Goal: Check status: Check status

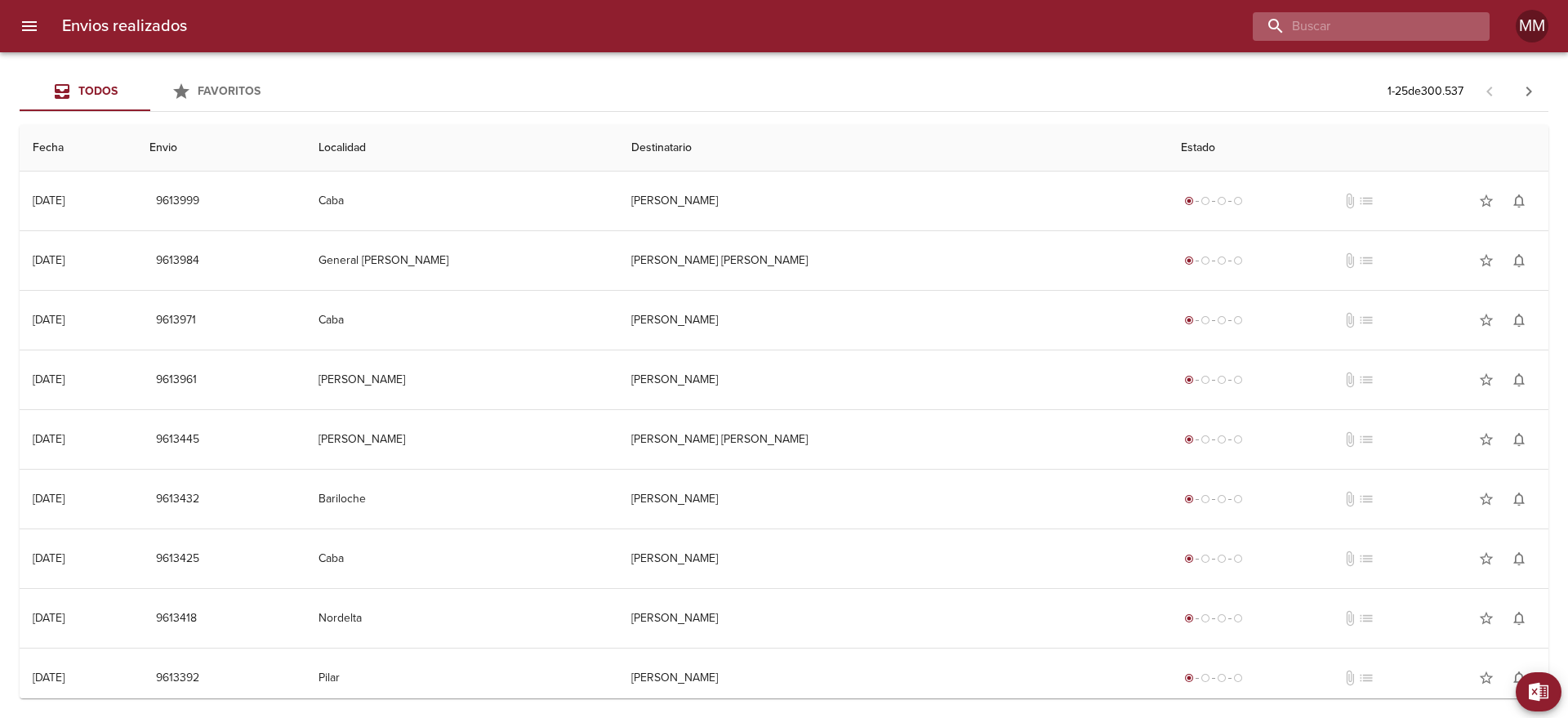
click at [1450, 18] on input "buscar" at bounding box center [1357, 27] width 209 height 29
paste input "[PERSON_NAME]"
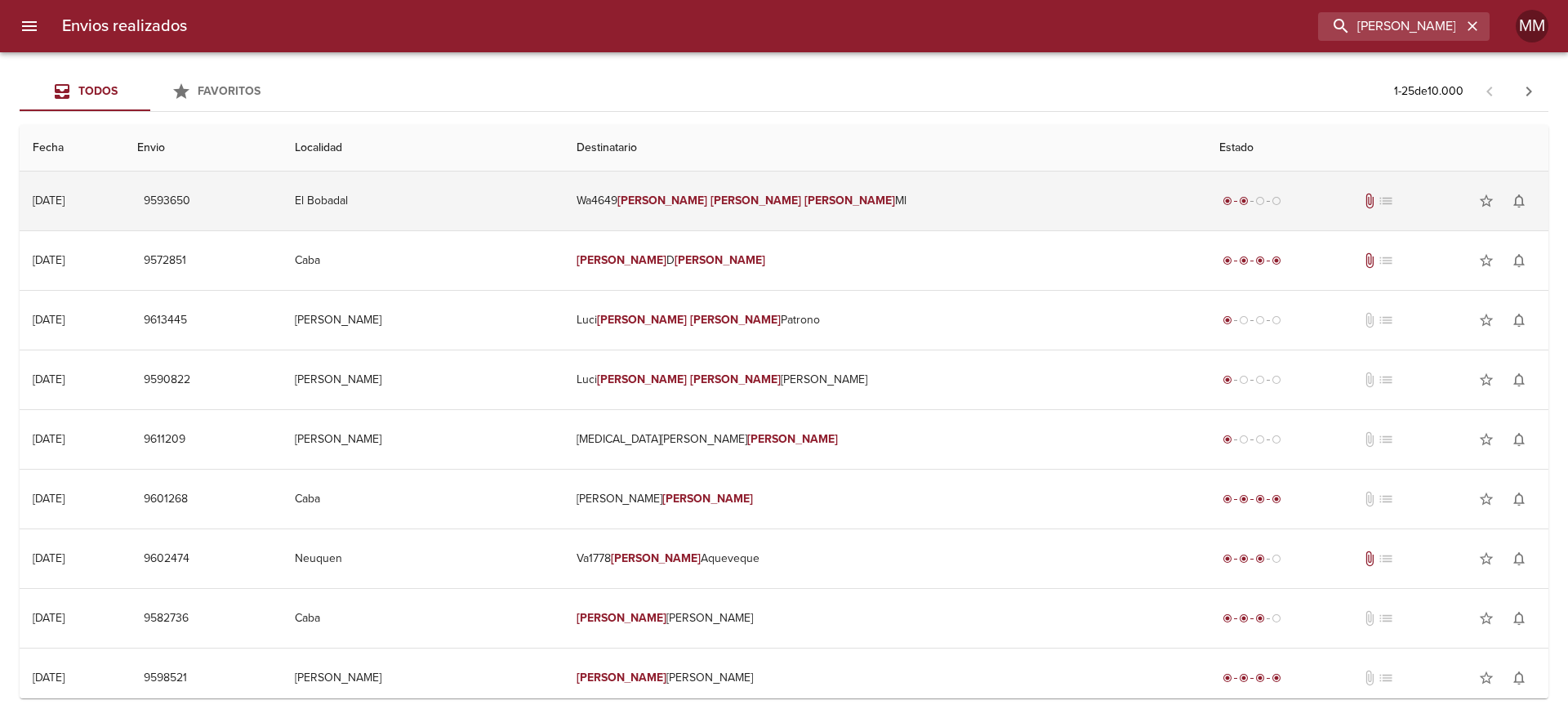
click at [819, 192] on td "Wa4649 [PERSON_NAME] [PERSON_NAME]" at bounding box center [885, 201] width 643 height 59
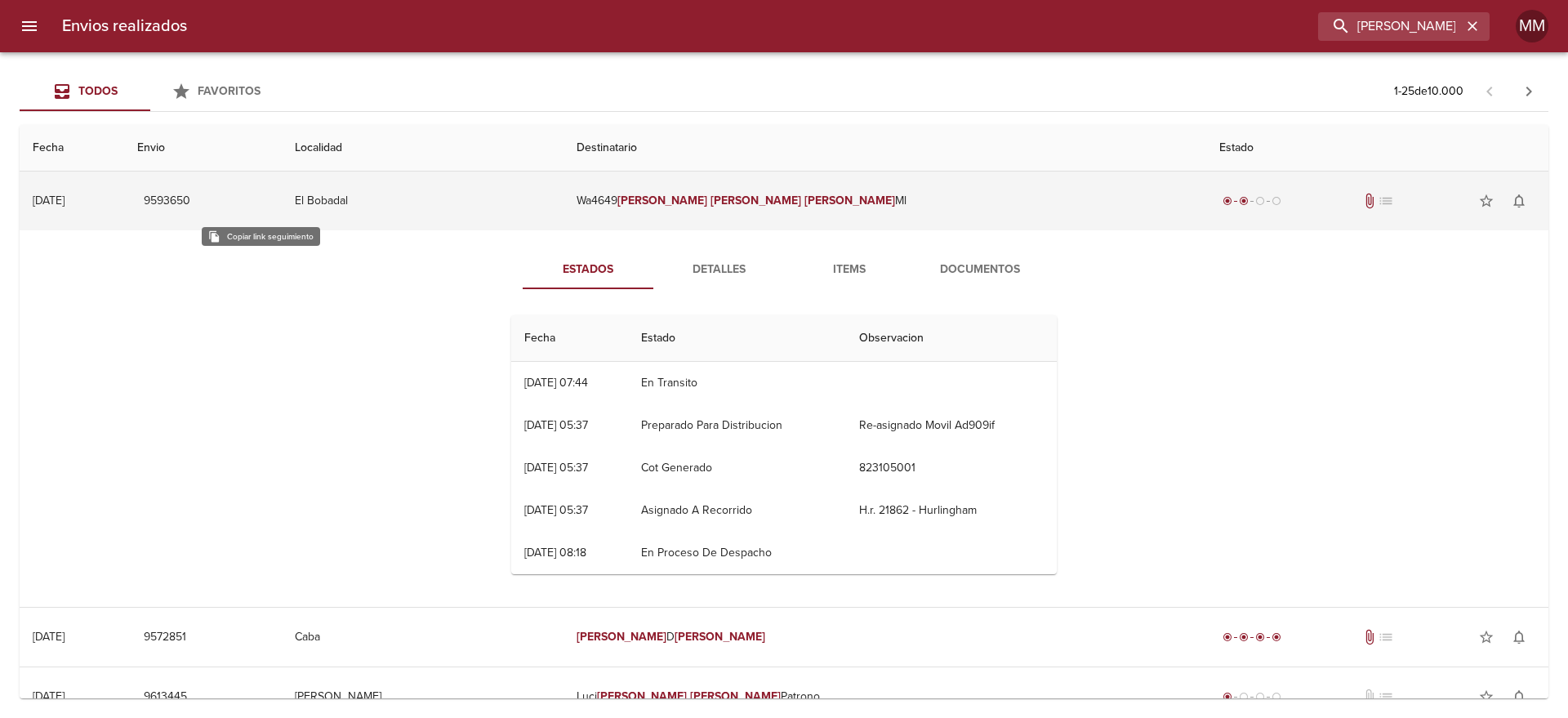
click at [190, 201] on span "9593650" at bounding box center [167, 201] width 46 height 20
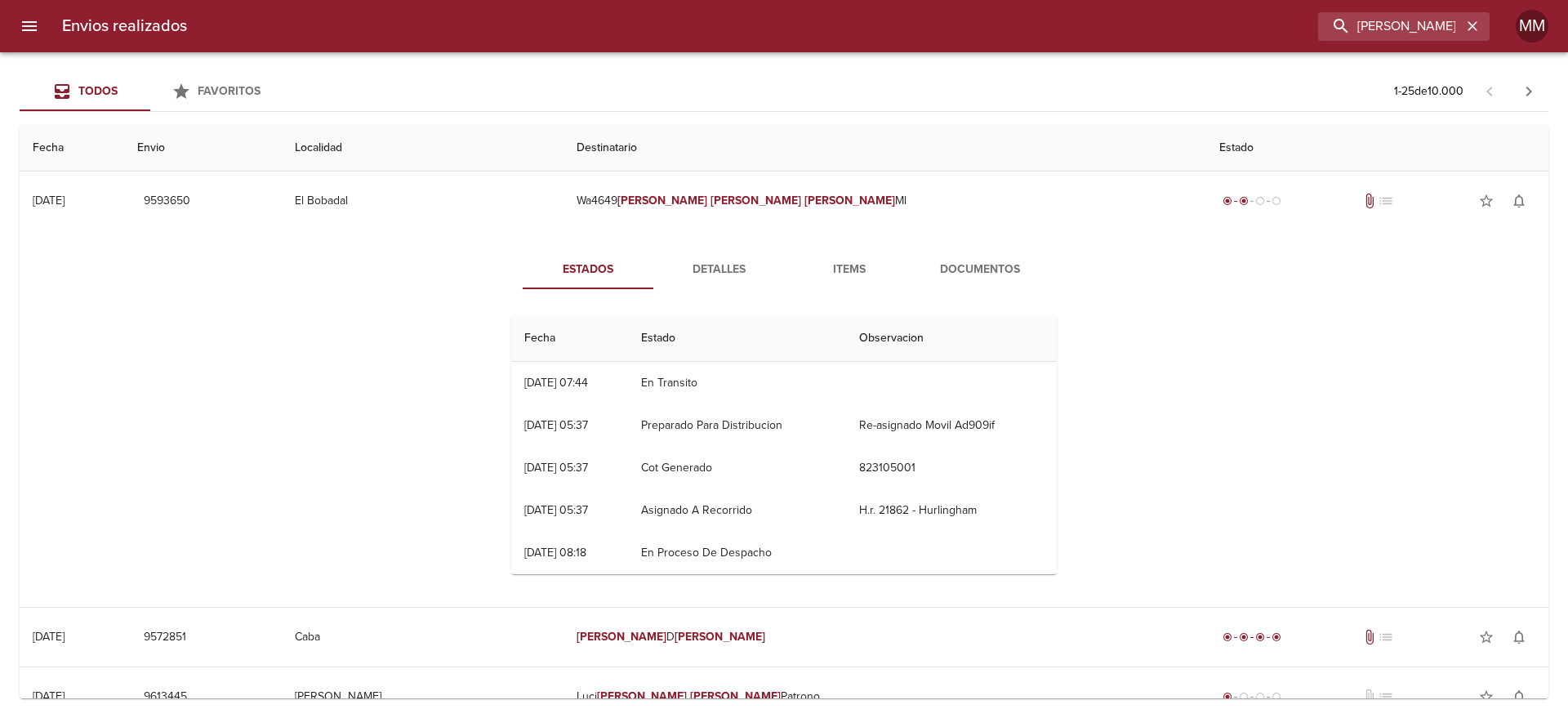
click at [1383, 8] on div "Envios realizados [PERSON_NAME] MM" at bounding box center [784, 26] width 1568 height 52
click at [1380, 20] on input "[PERSON_NAME]" at bounding box center [1357, 27] width 209 height 29
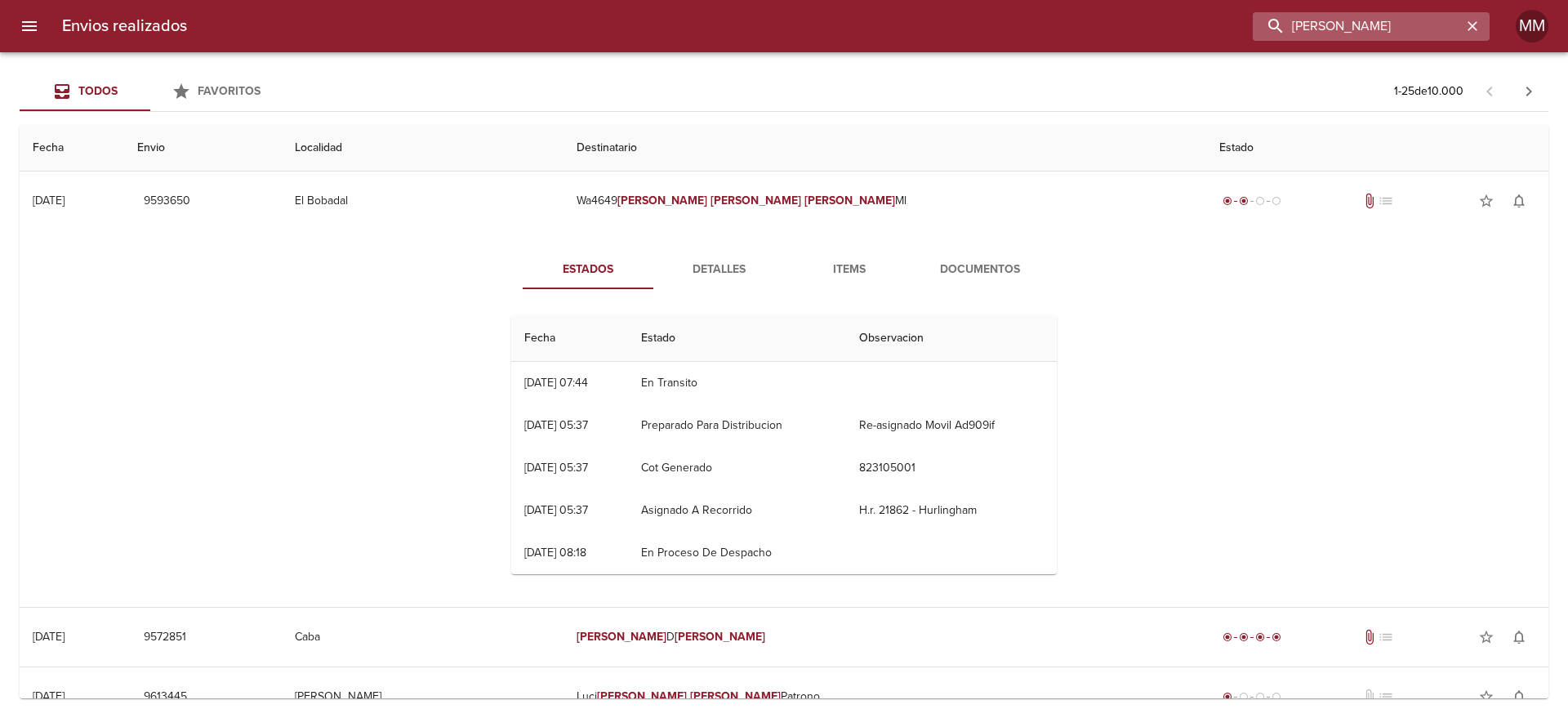
paste input "[PERSON_NAME] [PERSON_NAME]"
type input "[PERSON_NAME] [PERSON_NAME]"
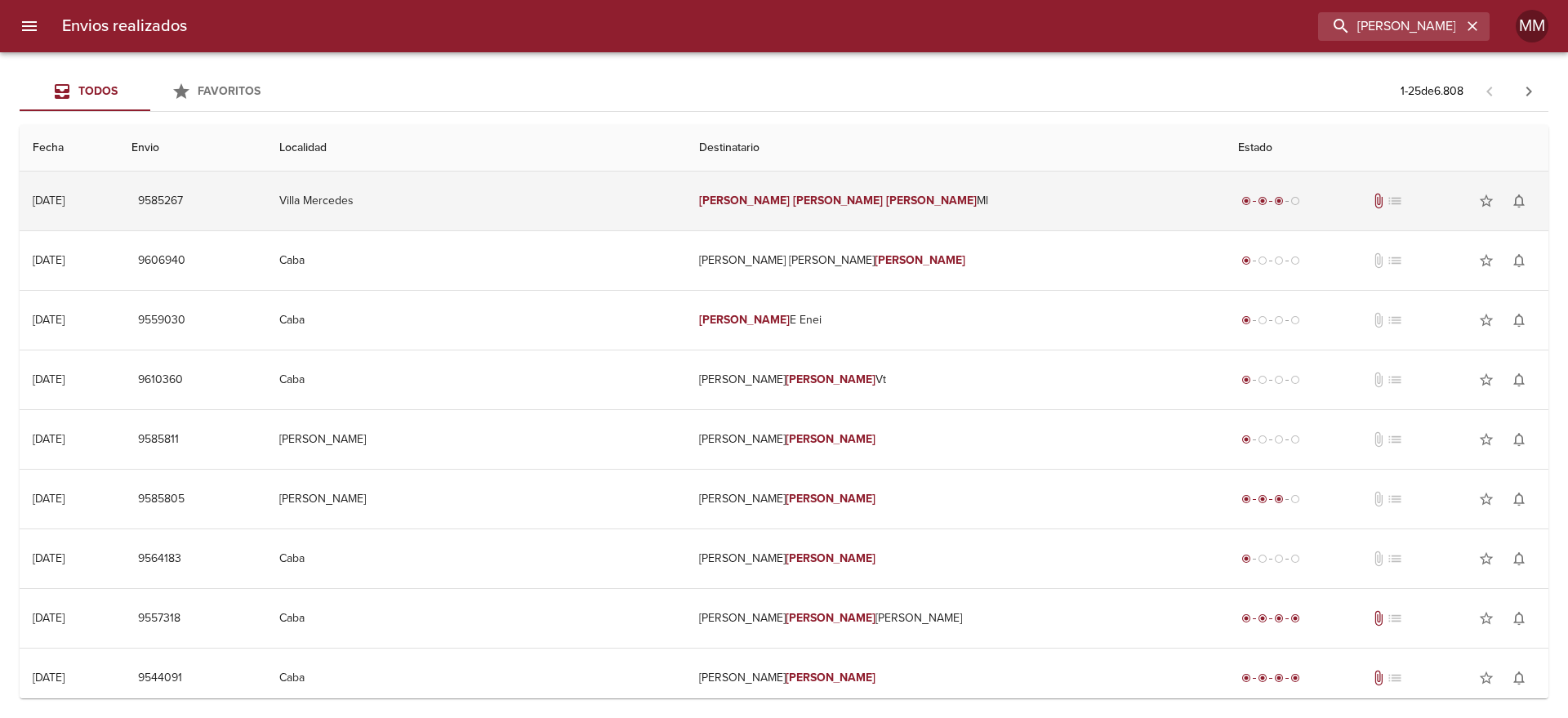
click at [886, 193] on em "[PERSON_NAME]" at bounding box center [931, 200] width 91 height 14
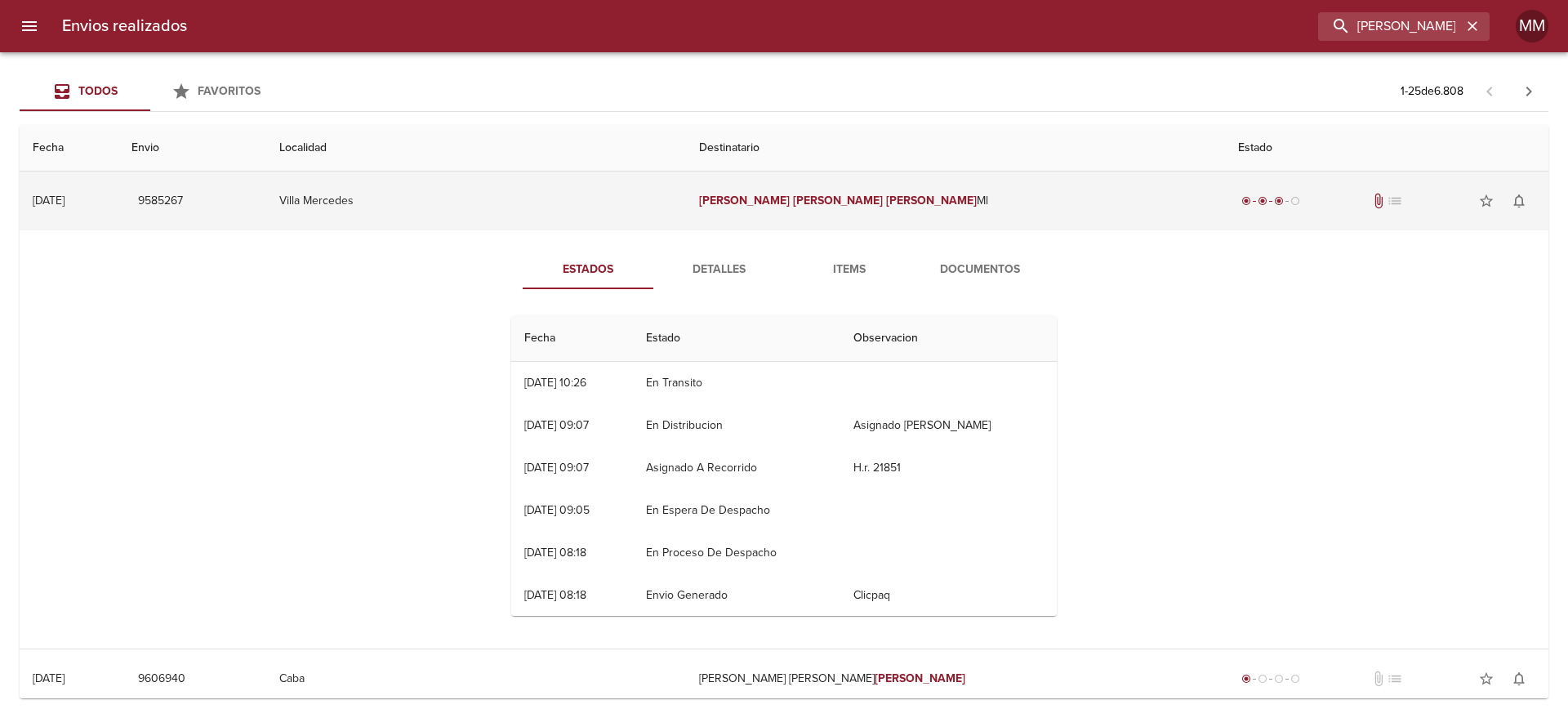
click at [189, 200] on button "9585267" at bounding box center [160, 201] width 58 height 30
click at [183, 203] on span "9585267" at bounding box center [160, 201] width 44 height 20
